Goal: Find specific page/section: Find specific page/section

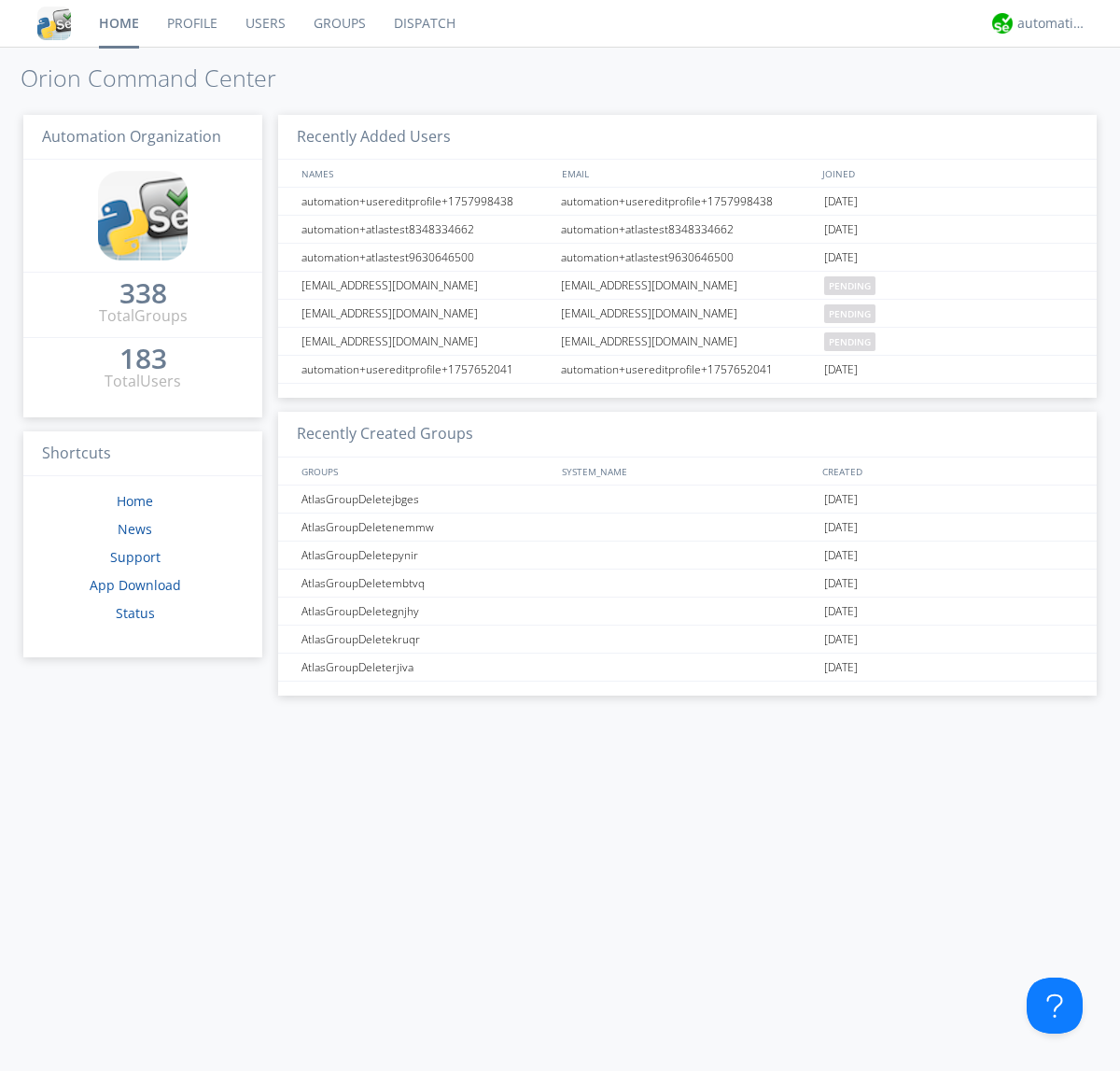
click at [264, 24] on link "Users" at bounding box center [265, 23] width 68 height 46
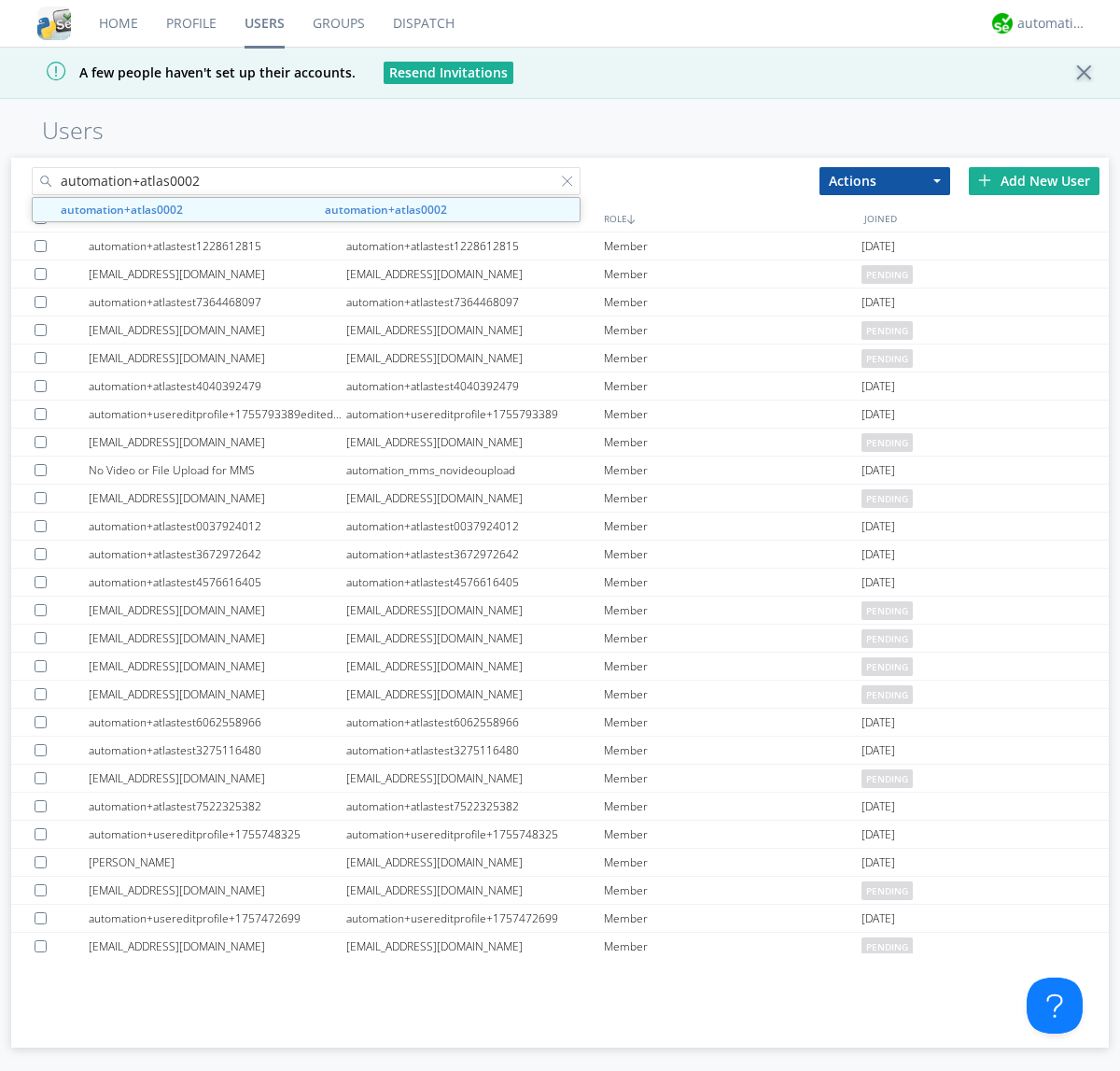
type input "automation+atlas0002"
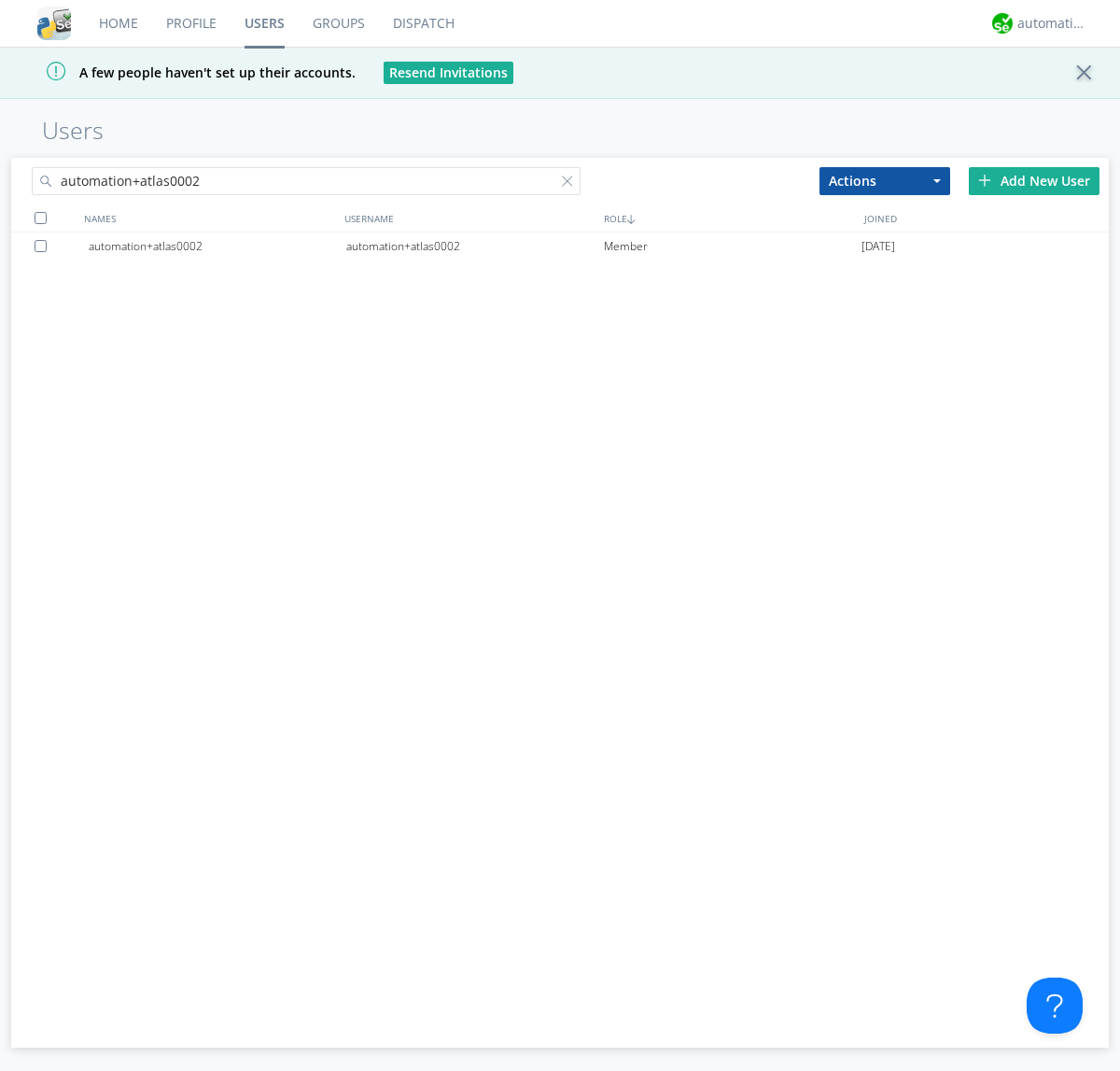
click at [474, 246] on div "automation+atlas0002" at bounding box center [475, 247] width 258 height 28
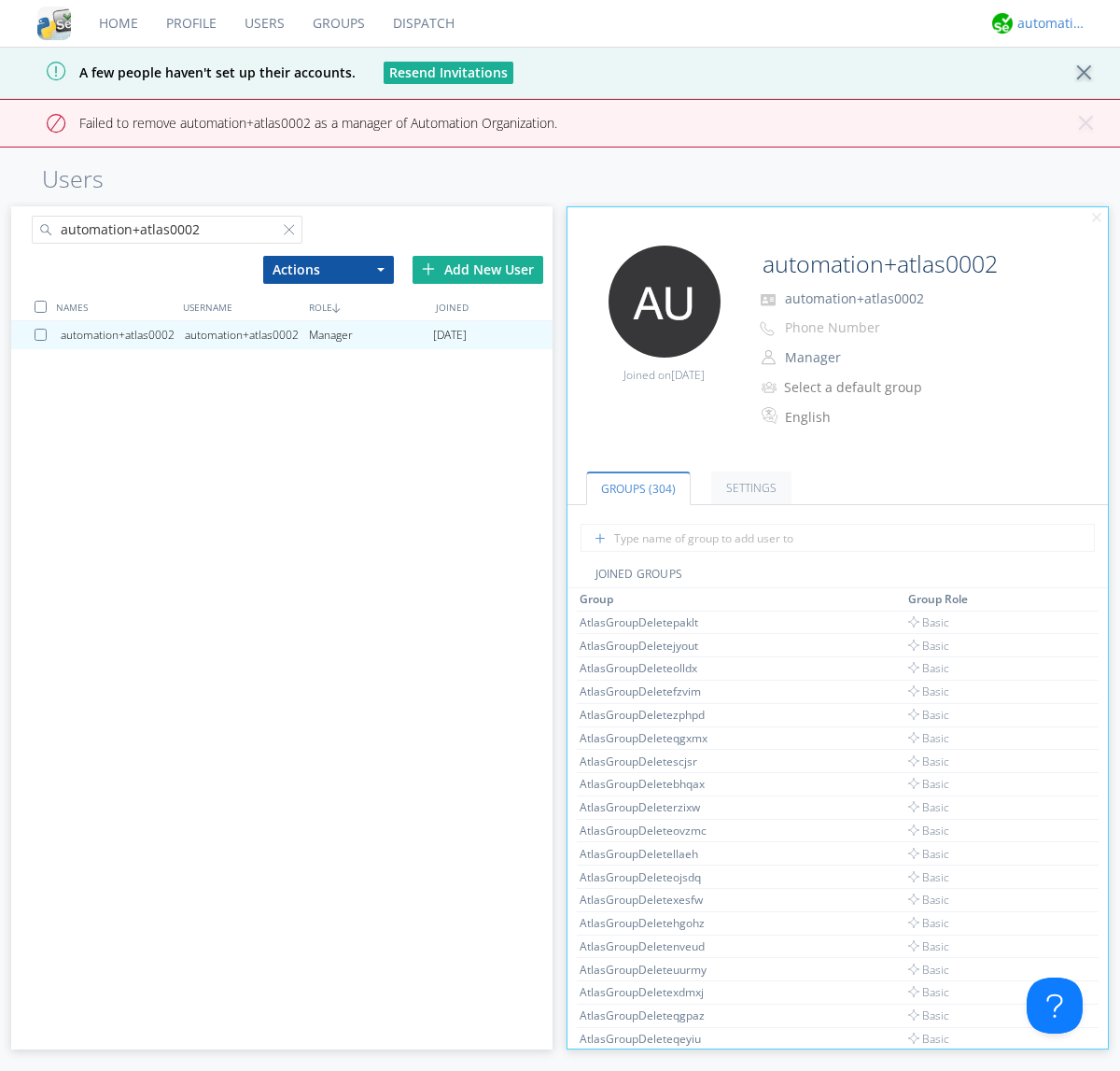
click at [1047, 24] on div "automation+atlas" at bounding box center [1052, 23] width 70 height 19
